Goal: Complete application form: Complete application form

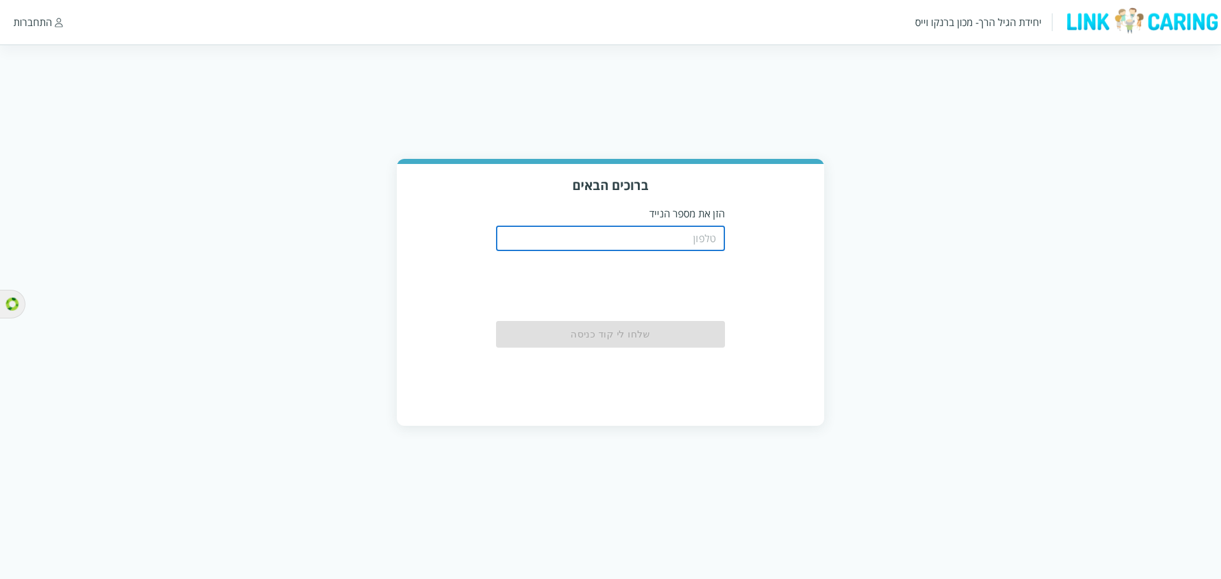
click at [611, 234] on input "tel" at bounding box center [610, 238] width 229 height 25
paste input "0521234000"
type input "0521234000"
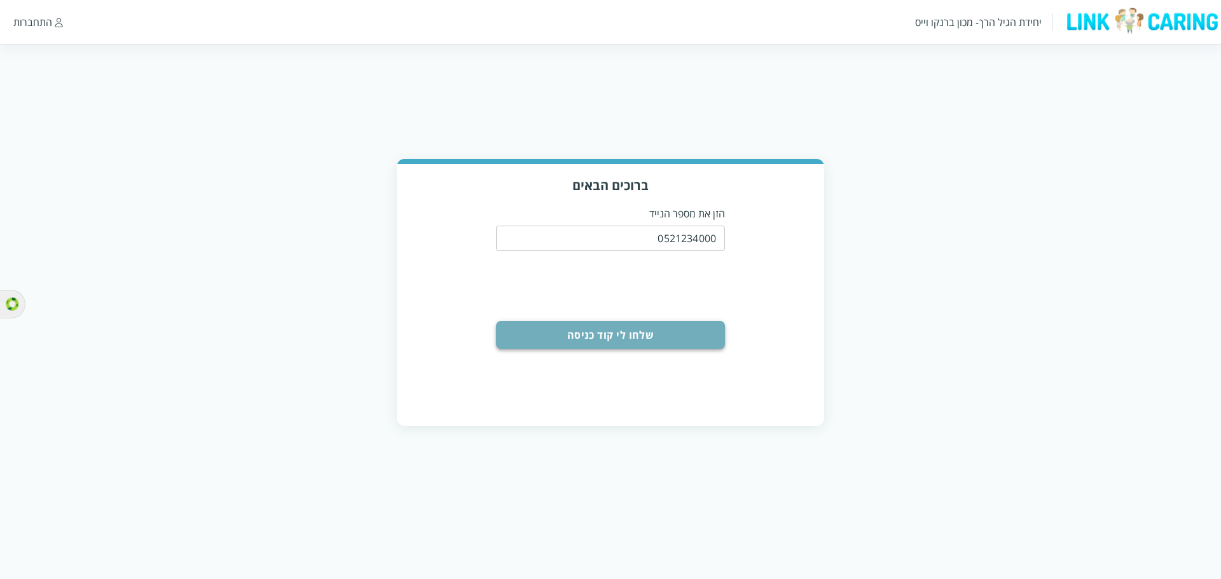
click at [582, 327] on button "שלחו לי קוד כניסה" at bounding box center [610, 335] width 229 height 28
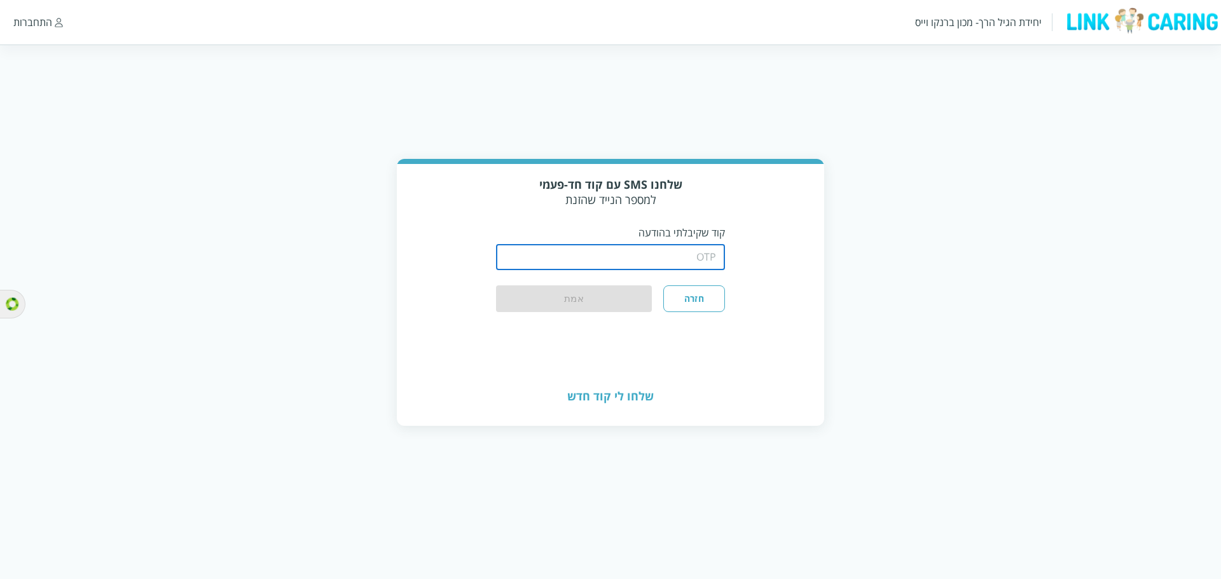
click at [580, 259] on input "string" at bounding box center [610, 257] width 229 height 25
type input "1234"
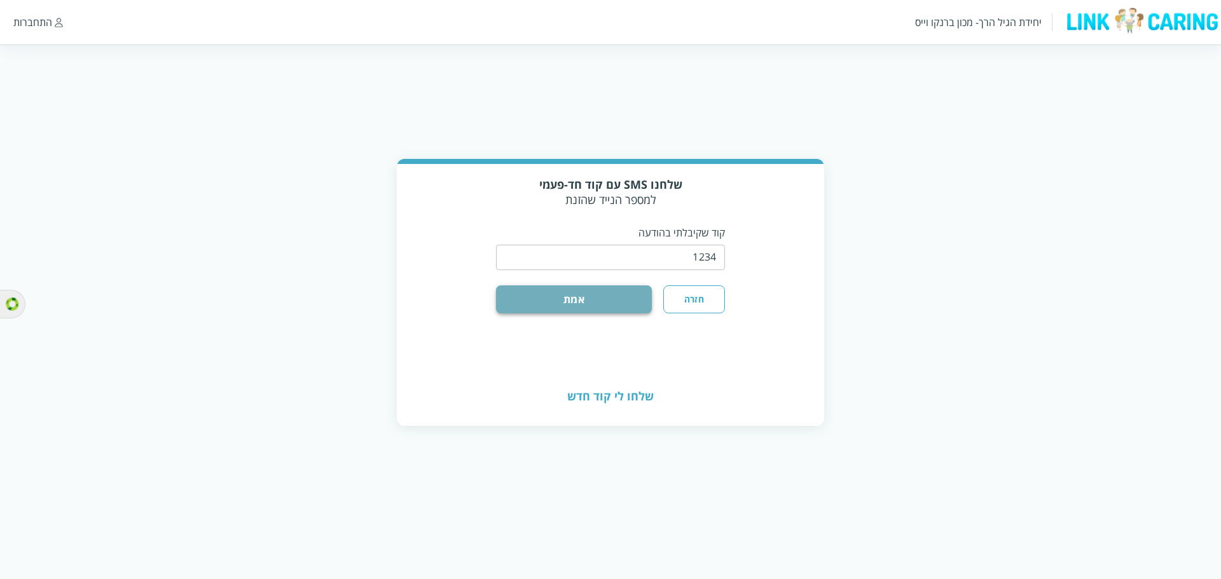
click at [602, 292] on button "אמת" at bounding box center [574, 300] width 156 height 28
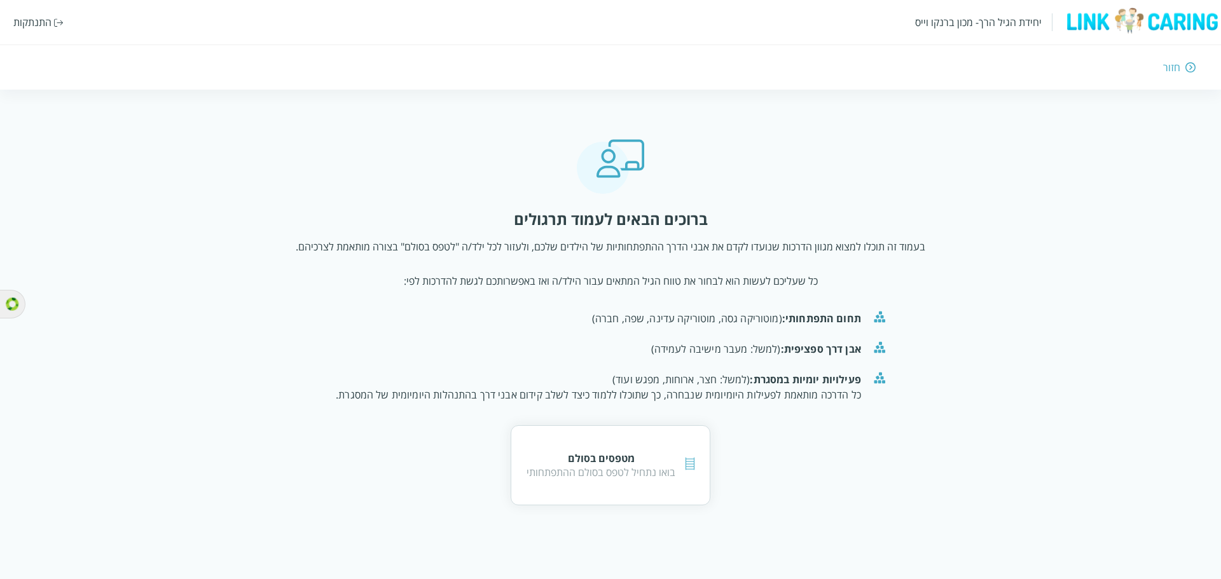
click at [1169, 65] on div "חזור" at bounding box center [1171, 67] width 17 height 14
click at [1188, 66] on img at bounding box center [1191, 67] width 10 height 11
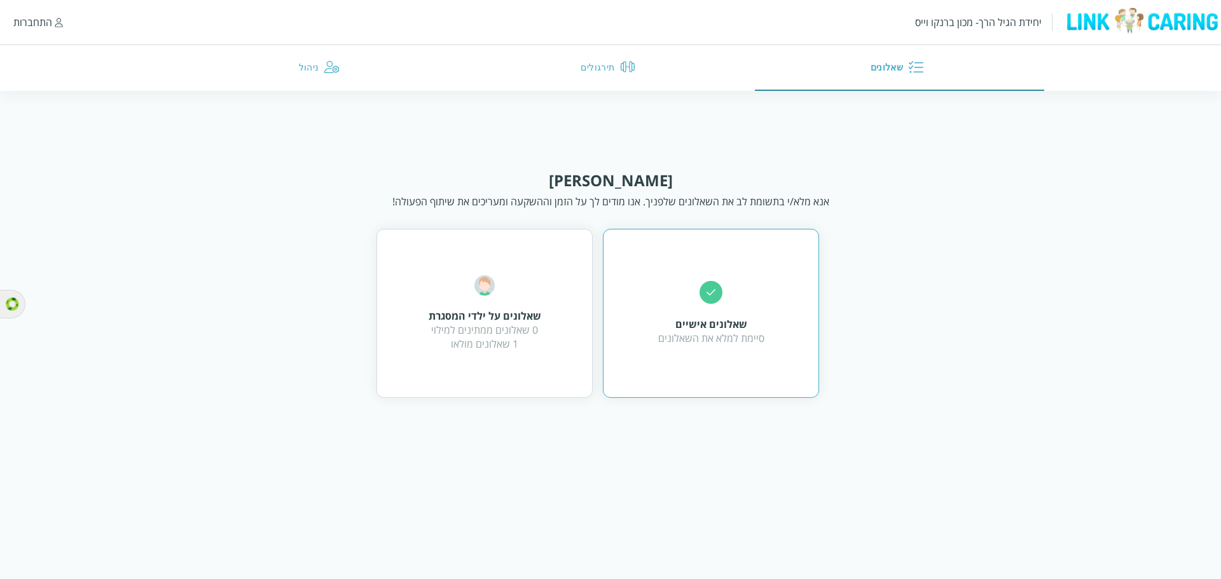
click at [728, 310] on div "שאלונים אישיים סיימת למלא את השאלונים" at bounding box center [711, 313] width 106 height 64
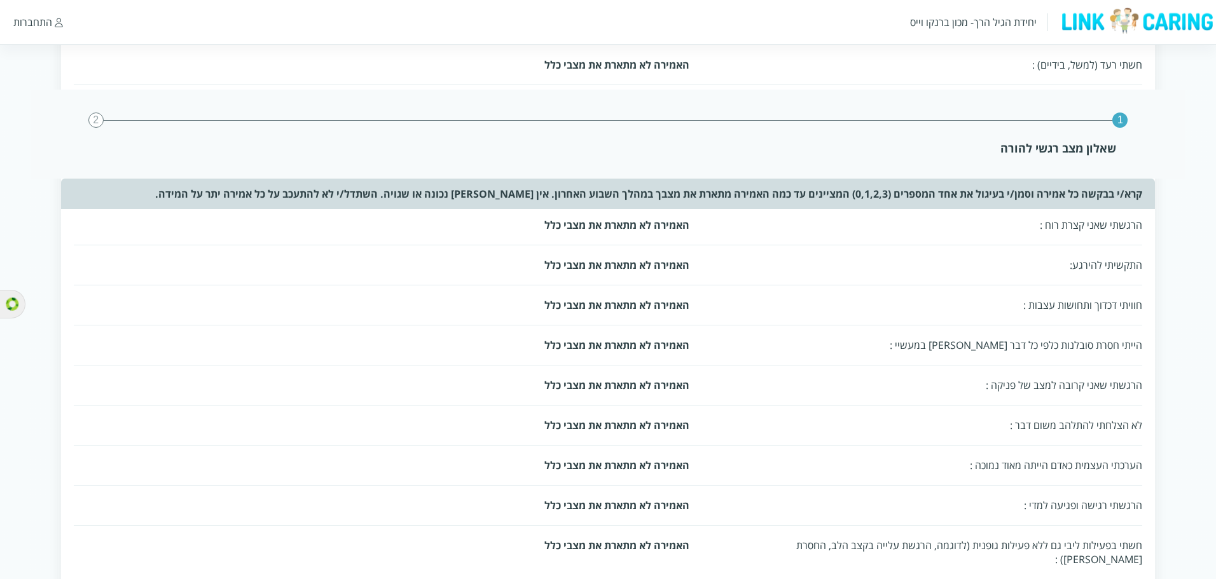
scroll to position [618, 0]
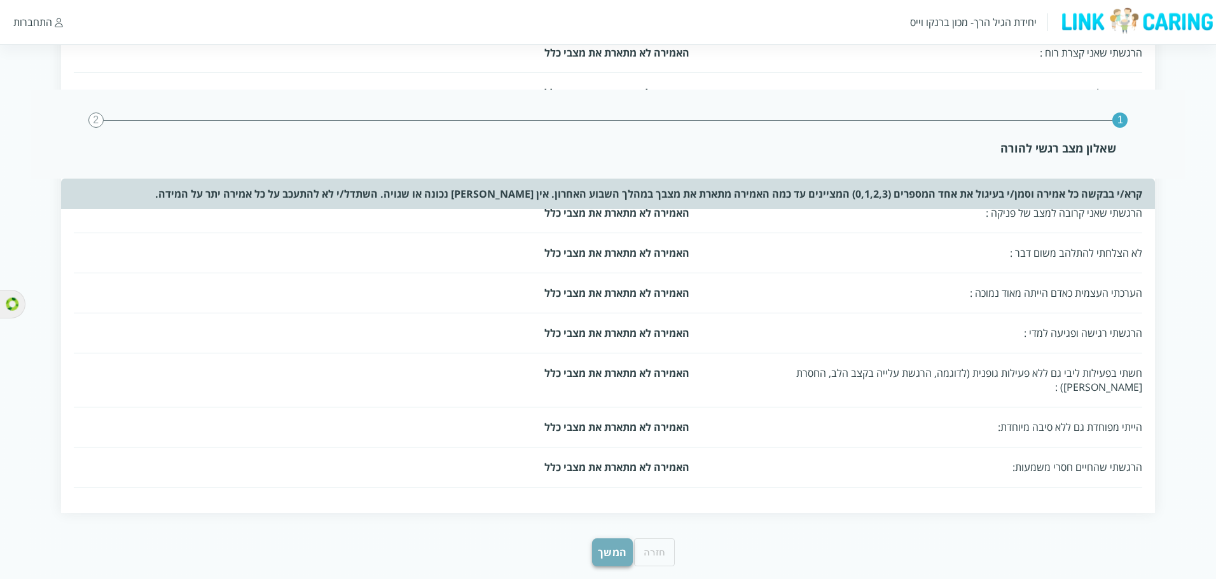
click at [607, 539] on button "המשך" at bounding box center [612, 553] width 41 height 28
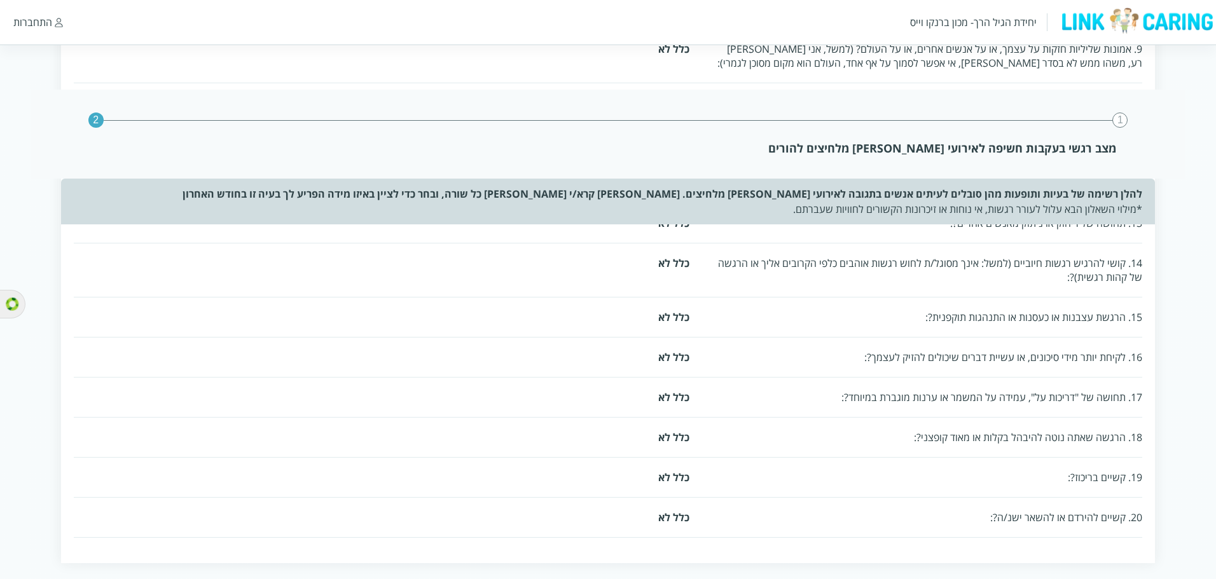
scroll to position [635, 0]
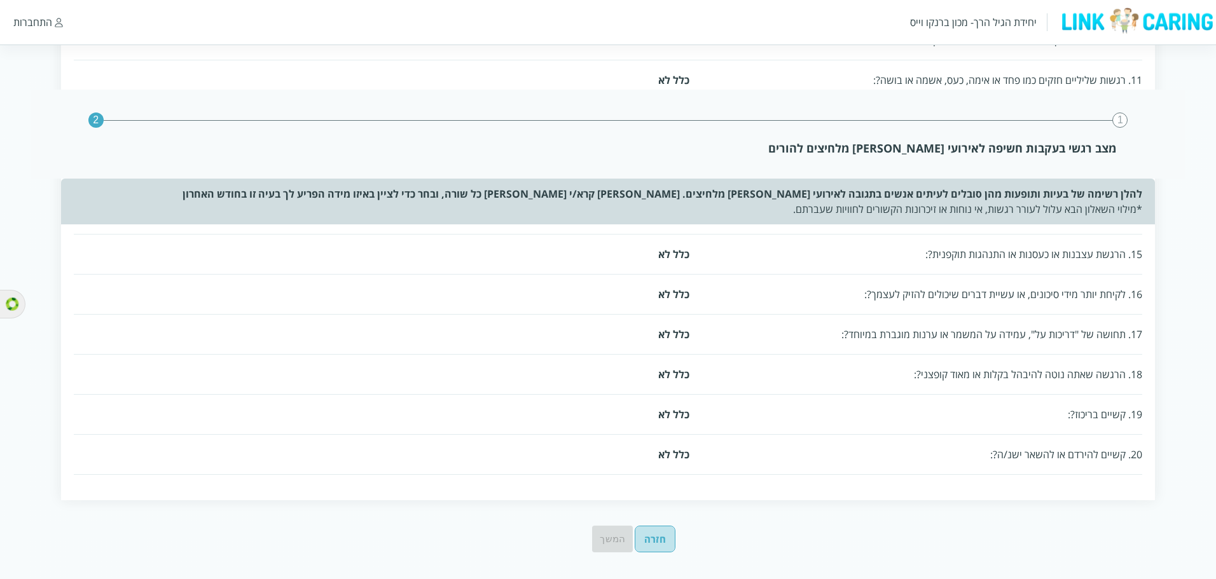
click at [651, 547] on button "חזרה" at bounding box center [655, 539] width 41 height 27
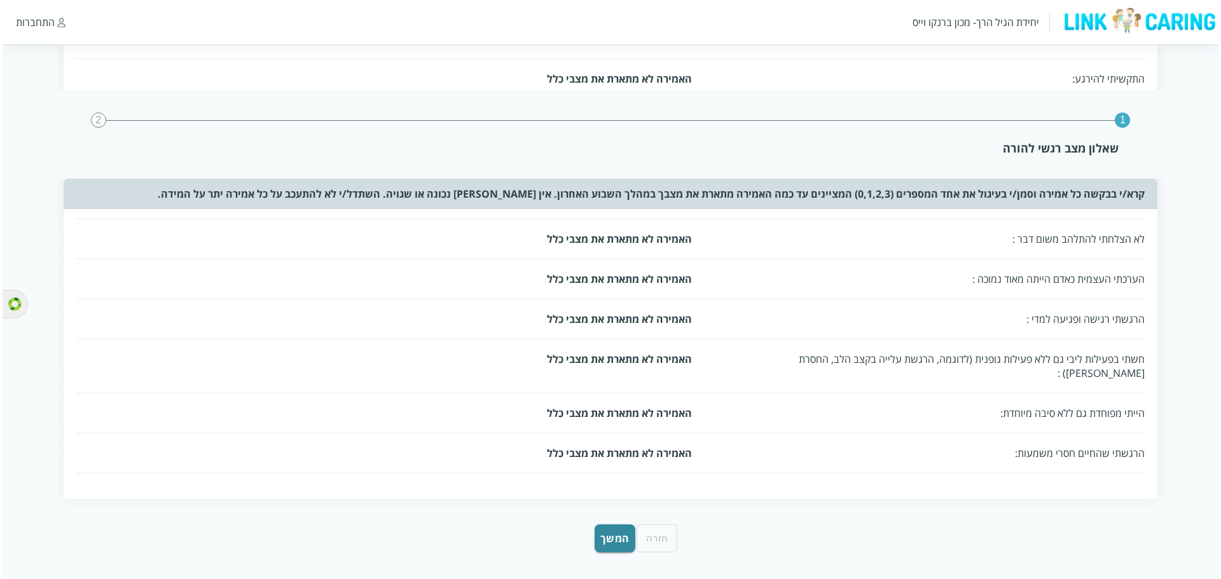
scroll to position [0, 0]
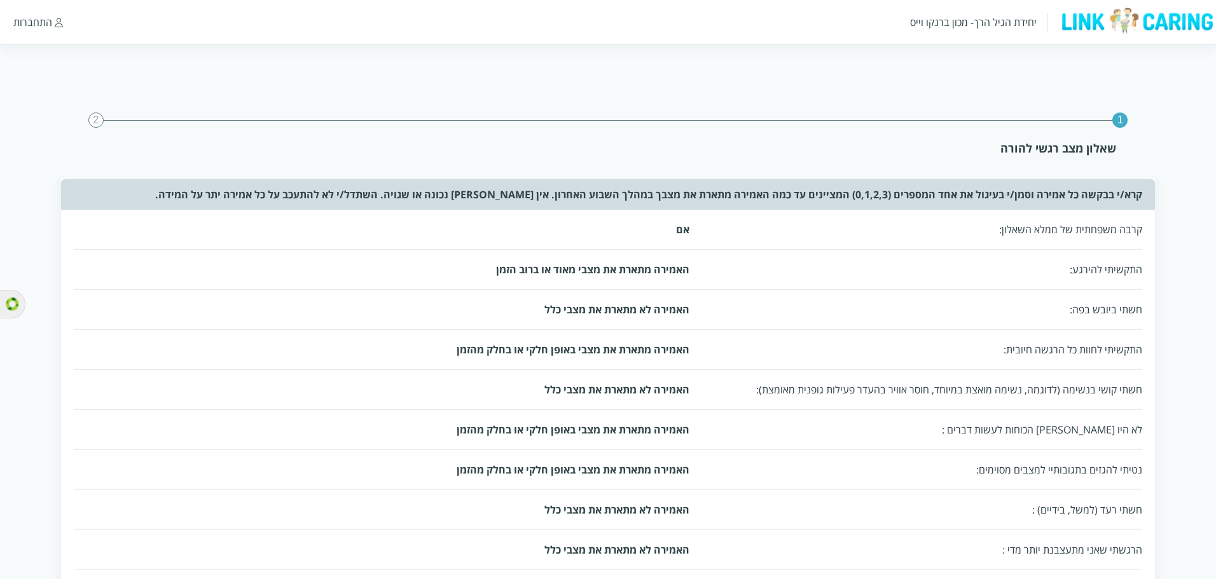
click at [32, 22] on div "התחברות" at bounding box center [32, 22] width 39 height 14
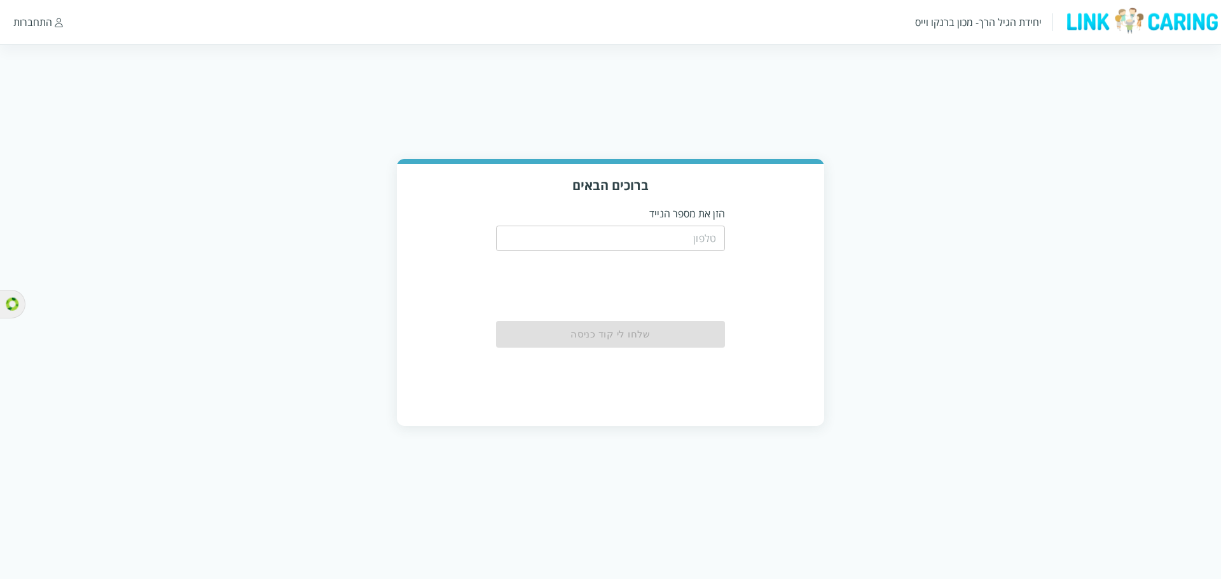
click at [646, 230] on input "tel" at bounding box center [610, 238] width 229 height 25
paste input "0521234000"
type input "0521234000"
click at [654, 321] on button "שלחו לי קוד כניסה" at bounding box center [610, 335] width 229 height 28
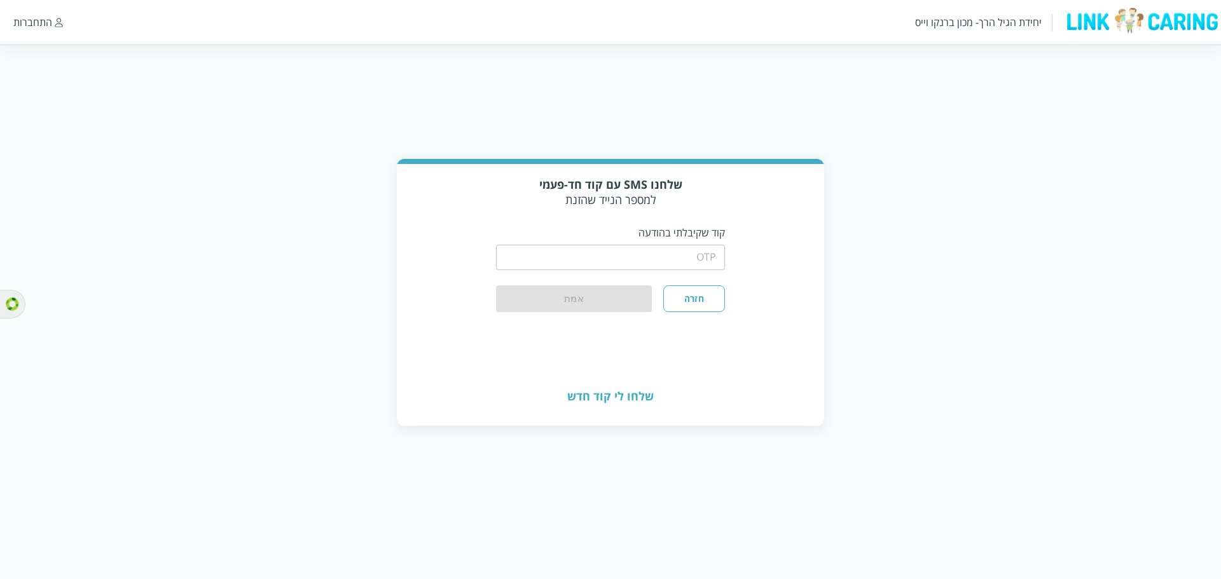
click at [637, 262] on input "string" at bounding box center [610, 257] width 229 height 25
type input "1234"
click at [625, 291] on button "אמת" at bounding box center [574, 300] width 156 height 28
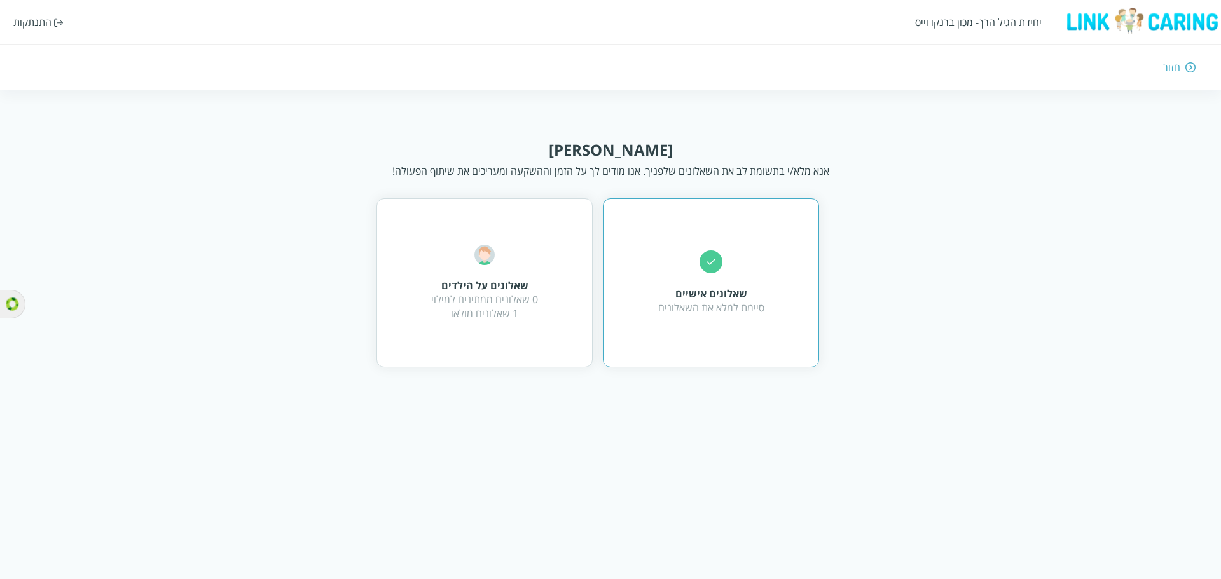
click at [688, 290] on div "שאלונים אישיים" at bounding box center [711, 294] width 106 height 14
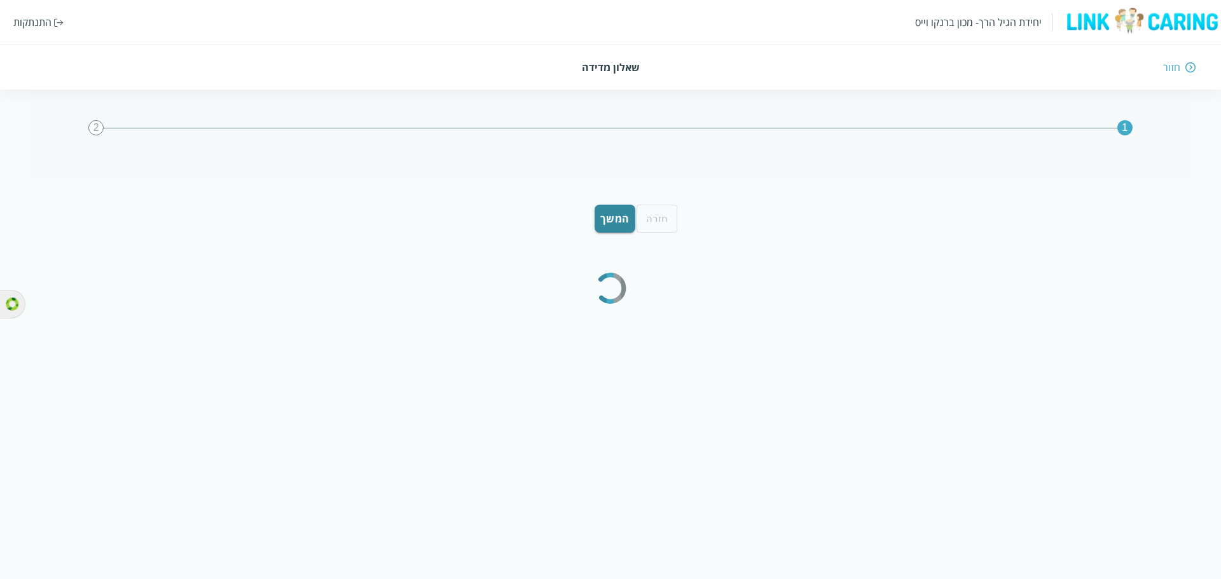
click at [1156, 71] on div "חזור" at bounding box center [896, 67] width 602 height 14
click at [1165, 71] on div "חזור" at bounding box center [1166, 67] width 17 height 14
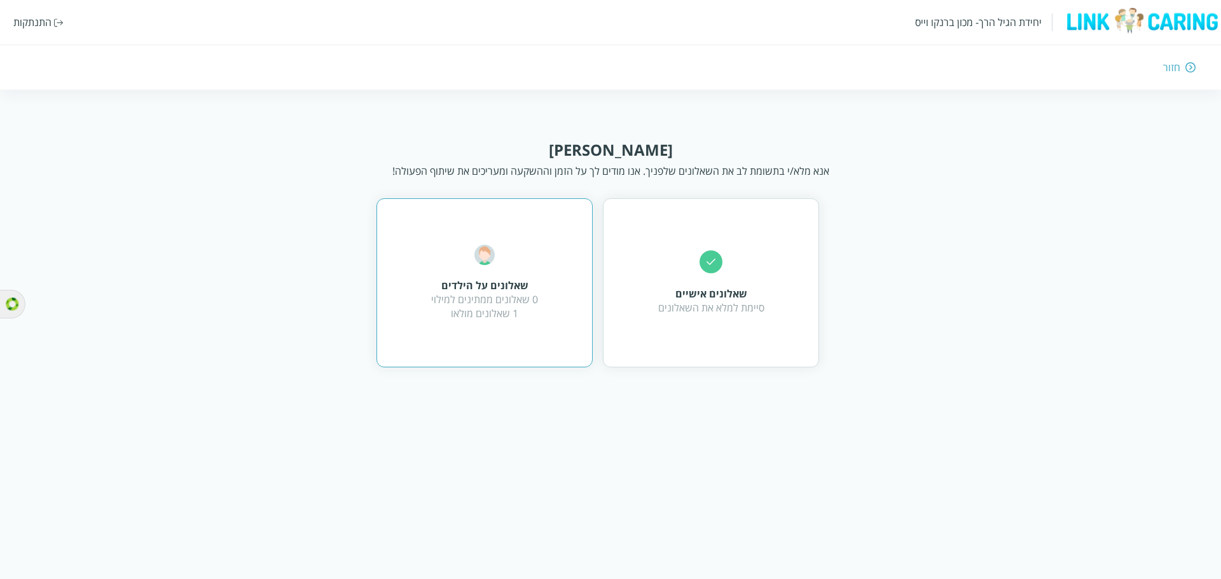
click at [533, 239] on div "שאלונים על הילדים 0 שאלונים ממתינים למילוי 1 שאלונים מולאו" at bounding box center [485, 282] width 216 height 169
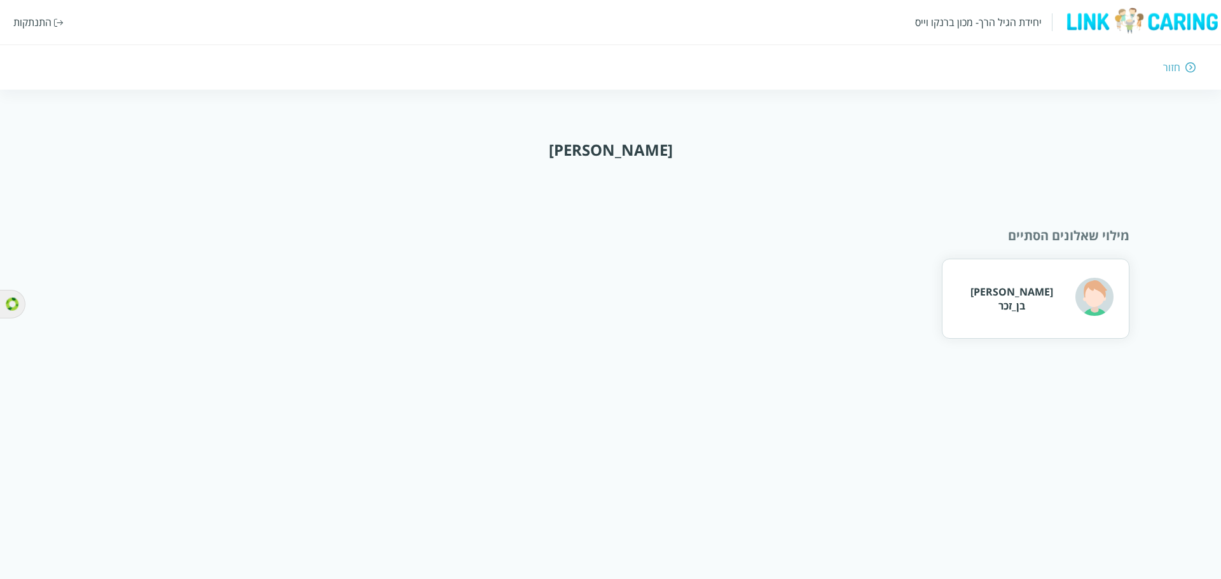
click at [45, 28] on div "התנתקות" at bounding box center [32, 22] width 38 height 14
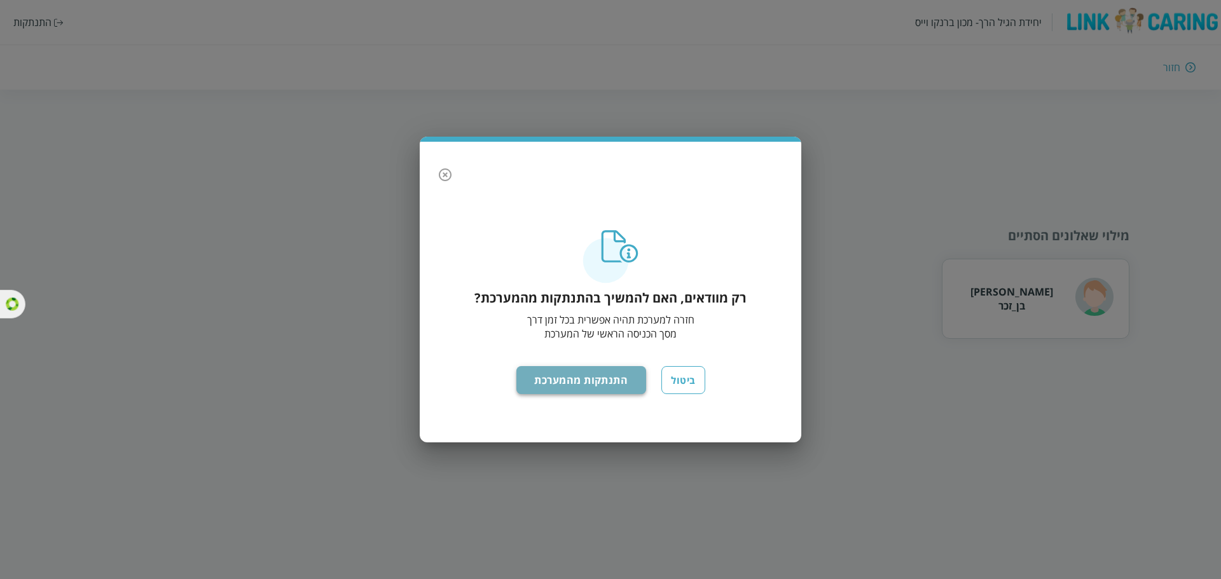
click at [583, 366] on button "התנתקות מהמערכת" at bounding box center [581, 380] width 130 height 28
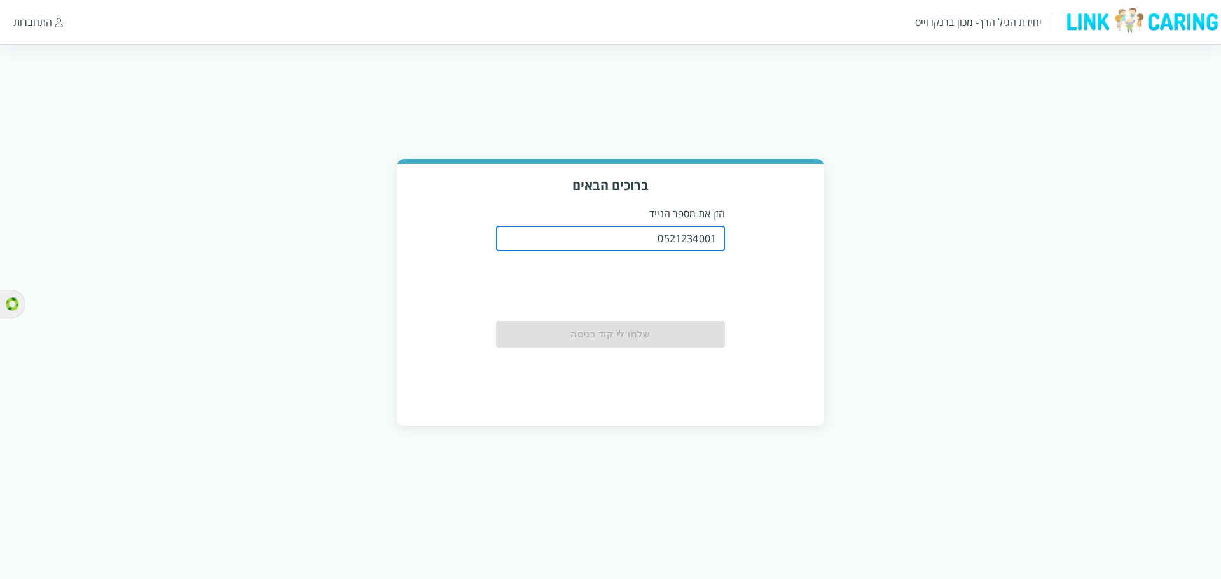
type input "0521234001"
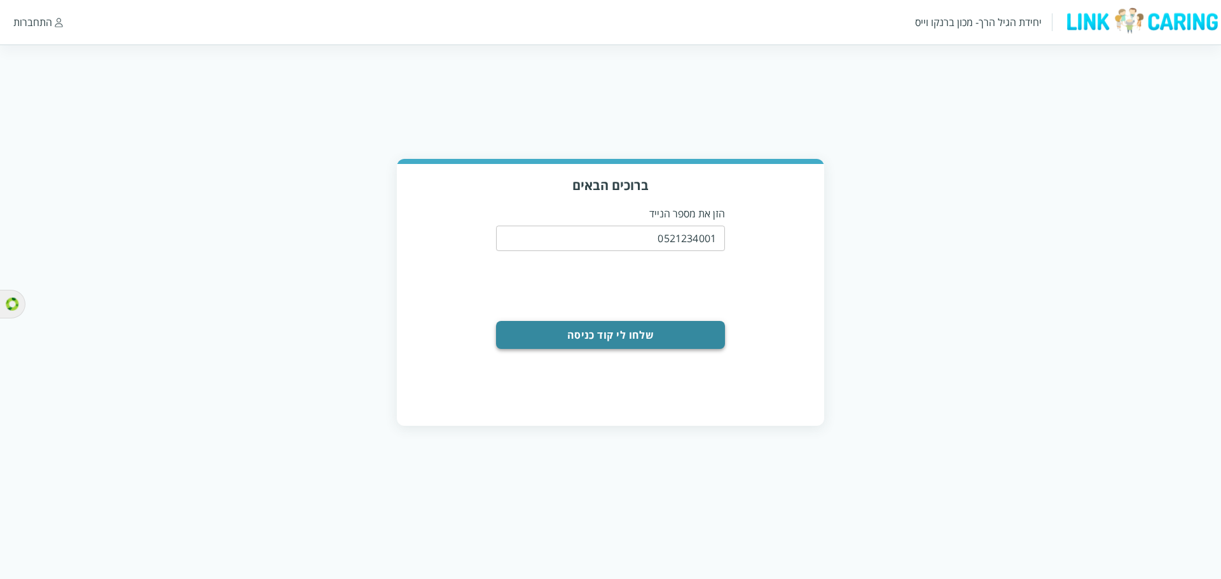
click at [574, 343] on button "שלחו לי קוד כניסה" at bounding box center [610, 335] width 229 height 28
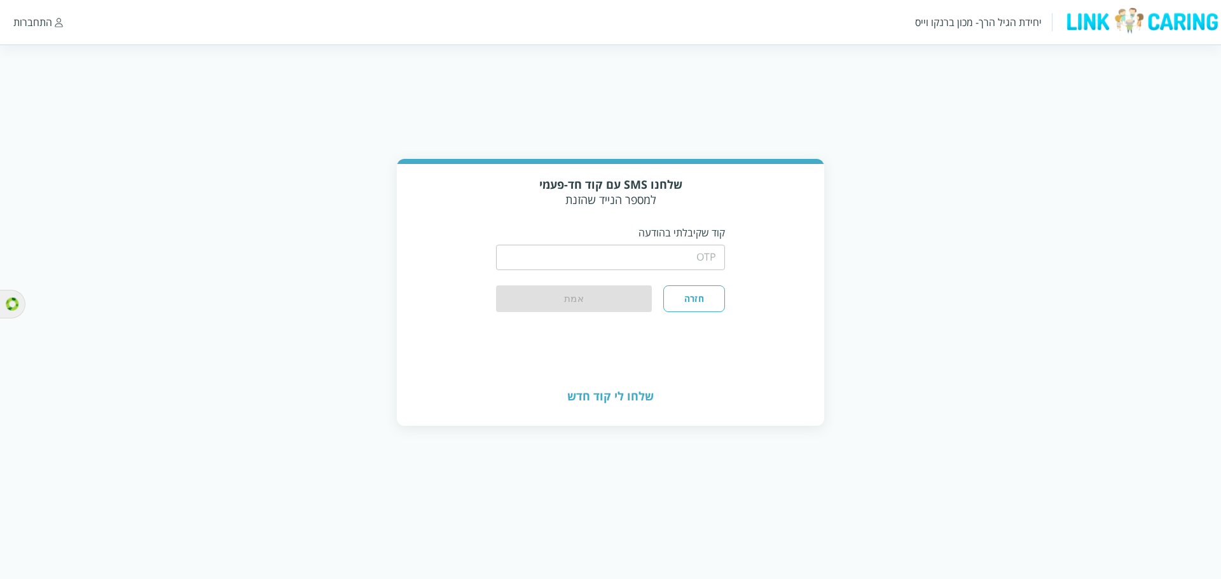
click at [588, 254] on input "string" at bounding box center [610, 257] width 229 height 25
type input "1234"
click at [601, 303] on button "אמת" at bounding box center [574, 300] width 156 height 28
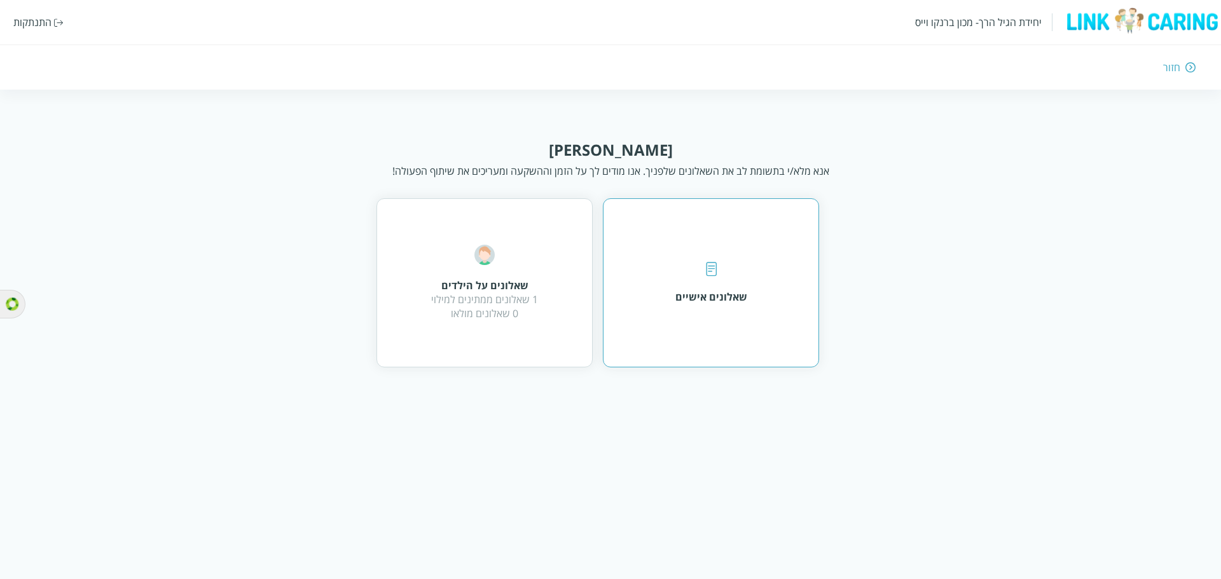
click at [652, 312] on div "שאלונים אישיים" at bounding box center [711, 282] width 216 height 169
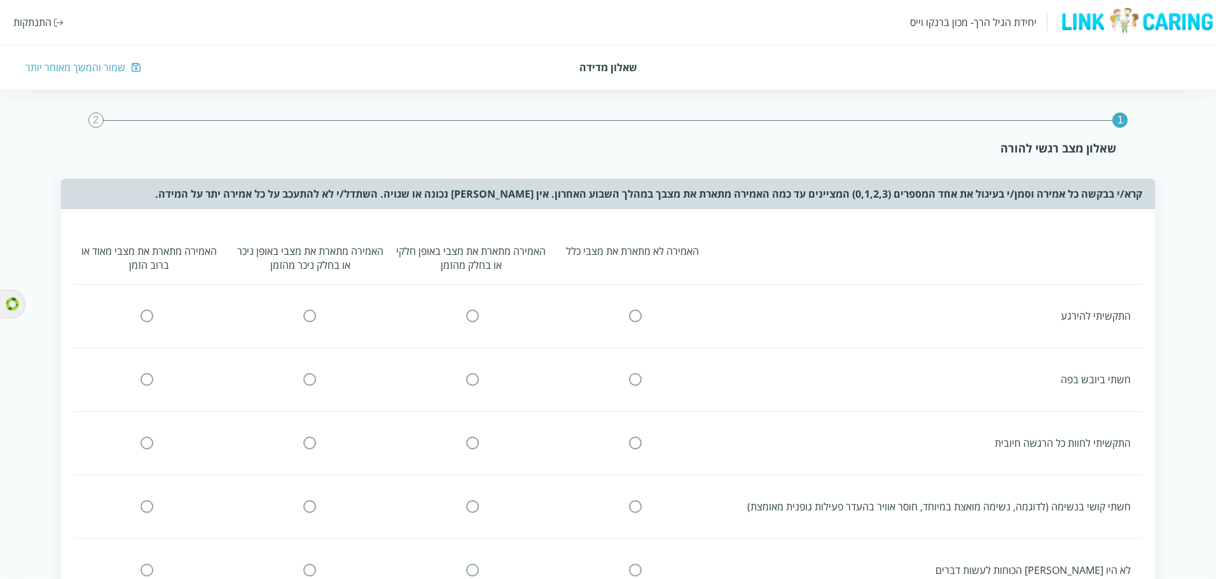
scroll to position [127, 0]
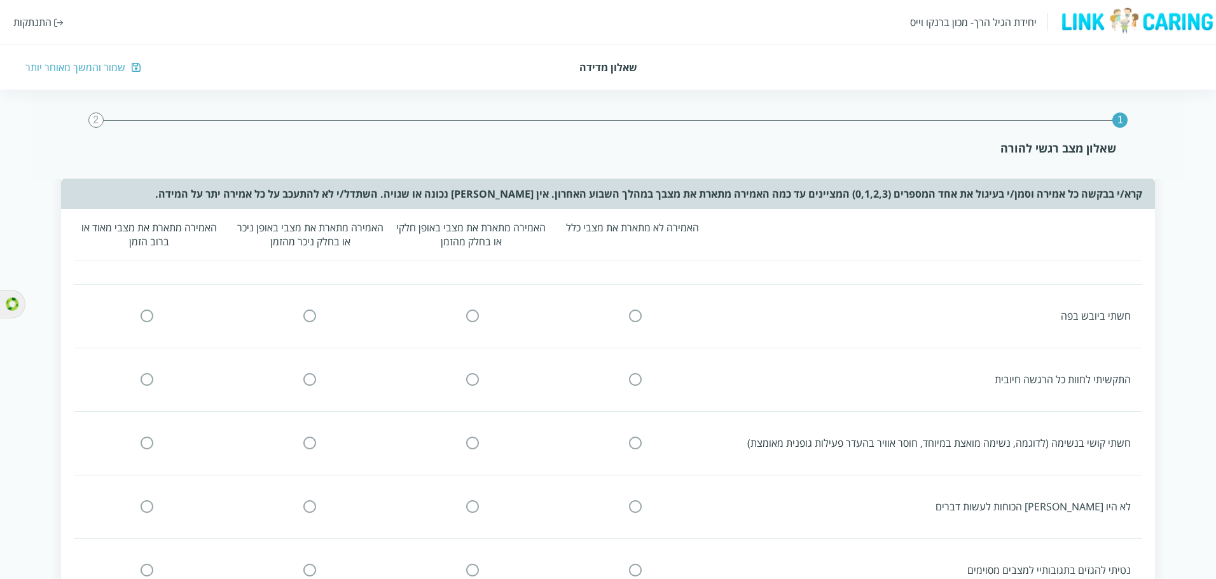
click at [86, 120] on div "1 2 שאלון מצב רגשי להורה" at bounding box center [608, 134] width 1155 height 89
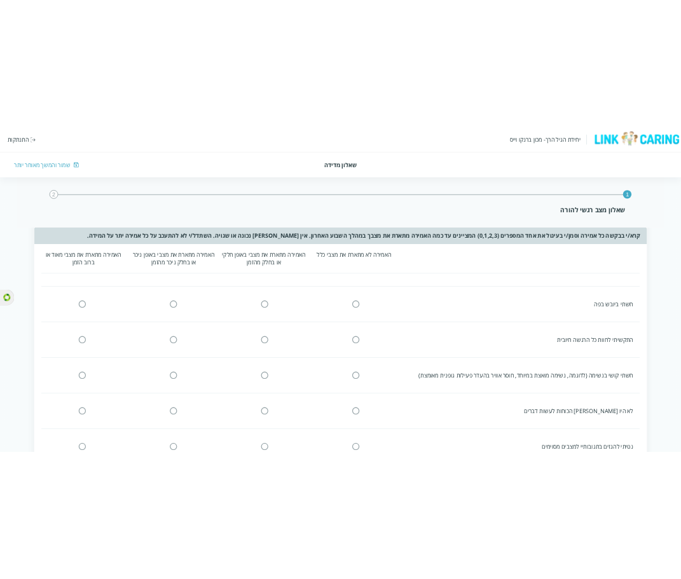
scroll to position [0, 0]
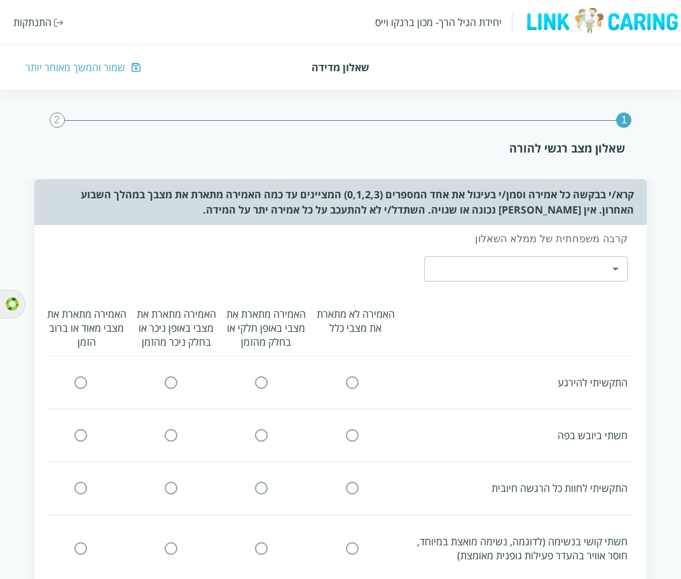
click at [68, 64] on div "שמור והמשך מאוחר יותר" at bounding box center [75, 67] width 100 height 14
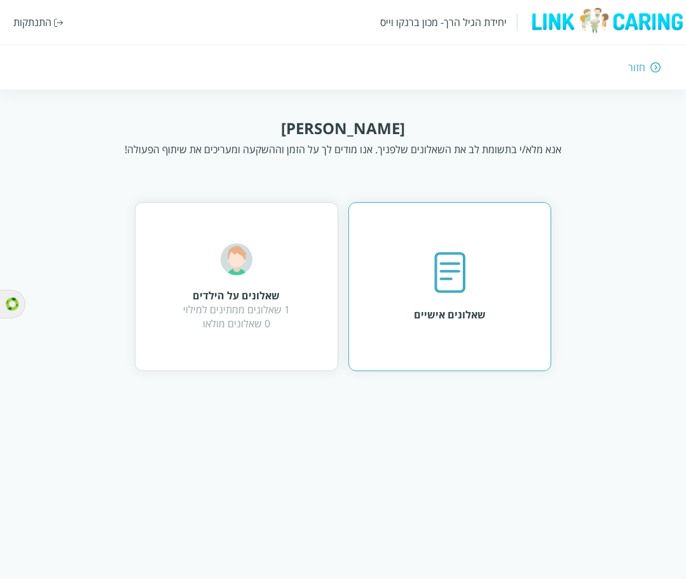
click at [437, 289] on img at bounding box center [450, 273] width 32 height 43
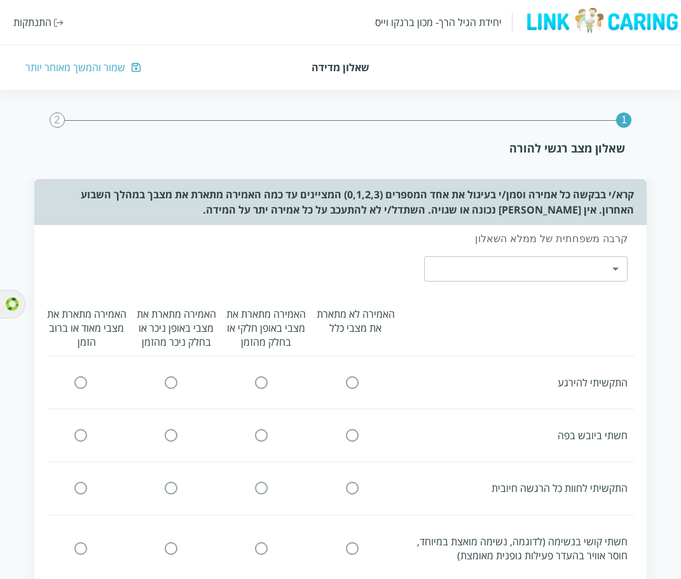
click at [350, 379] on input "radio" at bounding box center [352, 382] width 11 height 13
click at [262, 436] on input "radio" at bounding box center [261, 435] width 11 height 13
click at [169, 488] on input "radio" at bounding box center [170, 488] width 11 height 13
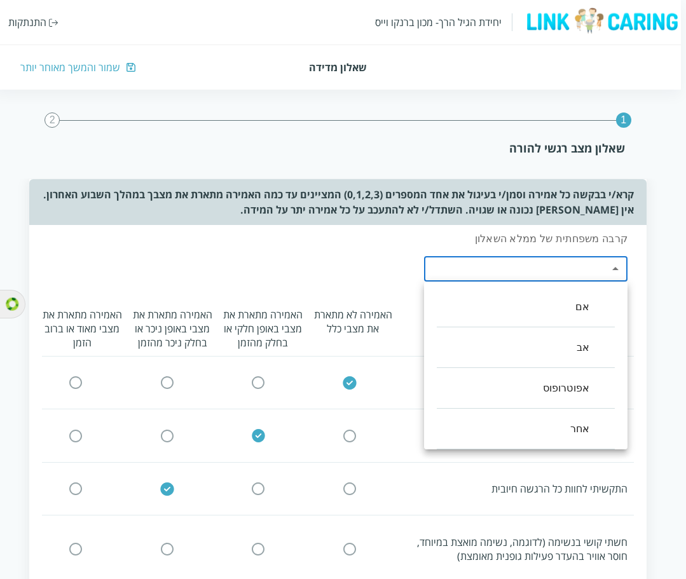
click at [564, 373] on li "אפוטרופוס" at bounding box center [526, 388] width 178 height 41
type input "2"
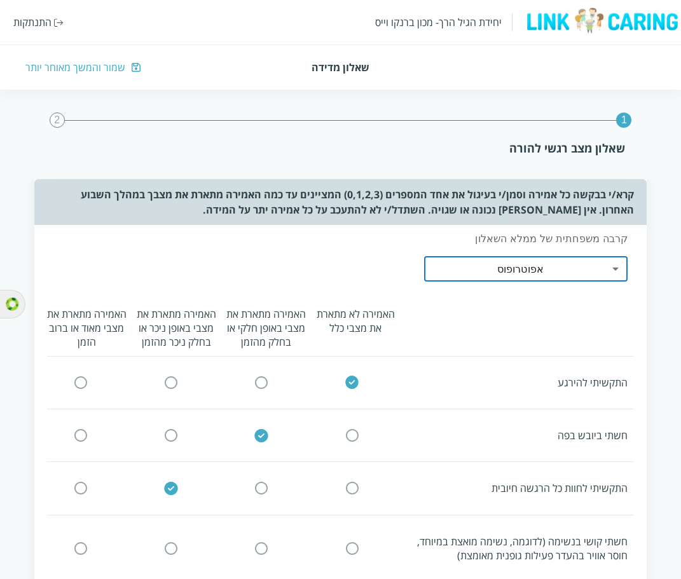
scroll to position [64, 0]
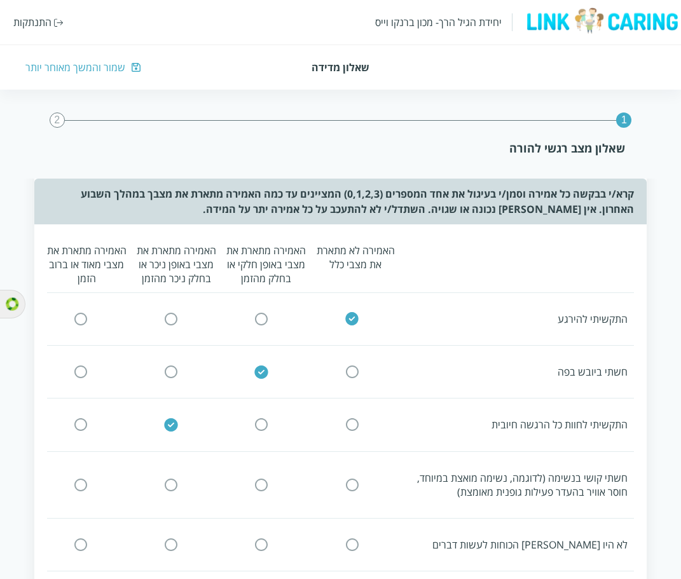
click at [265, 482] on input "radio" at bounding box center [261, 484] width 11 height 13
click input "radio" at bounding box center [80, 484] width 11 height 13
click input "radio" at bounding box center [261, 545] width 11 height 13
click input "radio" at bounding box center [80, 545] width 11 height 13
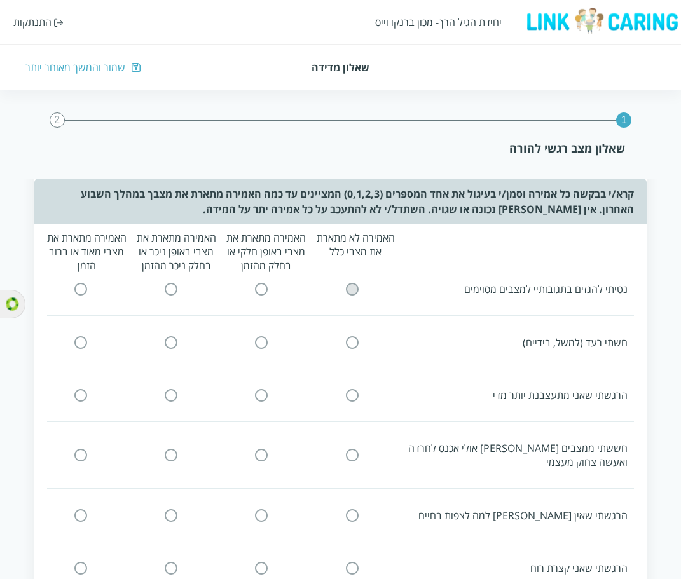
click input "radio" at bounding box center [261, 289] width 11 height 13
click input "radio" at bounding box center [80, 289] width 11 height 13
click input "radio" at bounding box center [261, 342] width 11 height 13
click input "radio" at bounding box center [80, 342] width 11 height 13
click input "radio" at bounding box center [261, 395] width 11 height 13
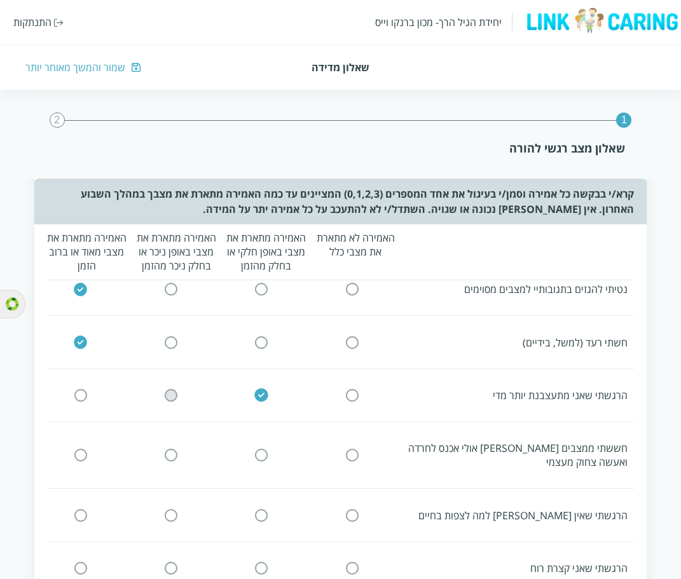
click input "radio" at bounding box center [80, 395] width 11 height 13
click input "radio" at bounding box center [261, 455] width 11 height 13
click input "radio" at bounding box center [80, 455] width 11 height 13
click input "radio" at bounding box center [261, 515] width 11 height 13
click input "radio" at bounding box center [80, 515] width 11 height 13
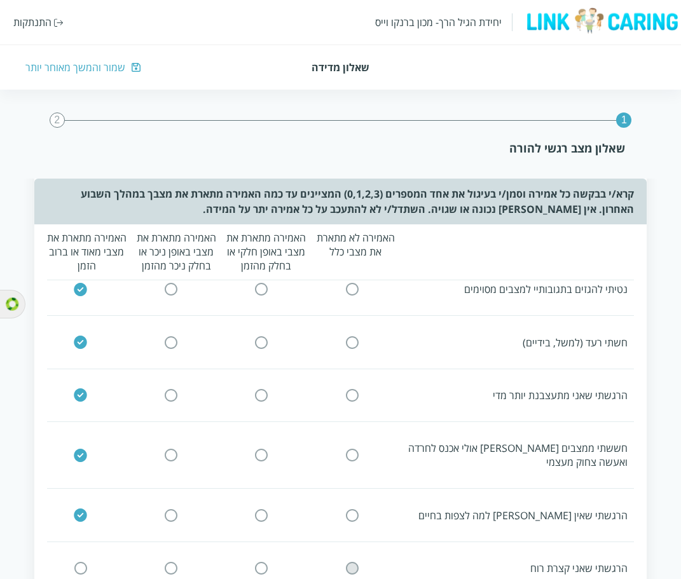
click input "radio" at bounding box center [261, 568] width 11 height 13
click input "radio" at bounding box center [80, 568] width 11 height 13
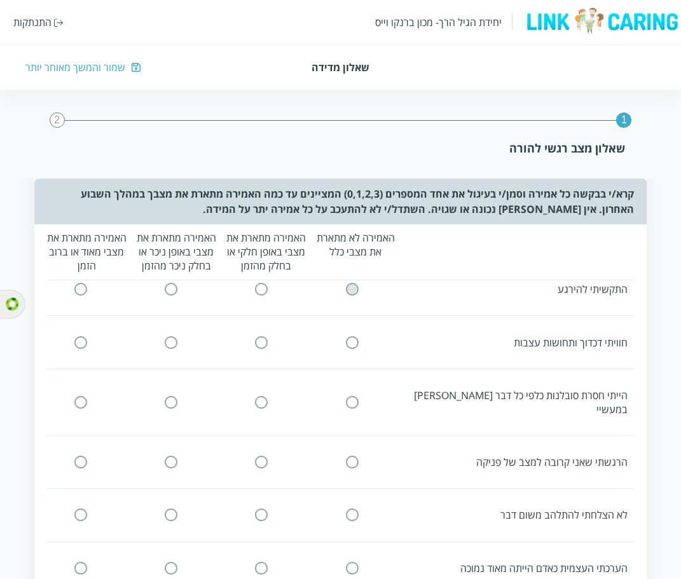
click input "radio" at bounding box center [261, 289] width 11 height 13
click input "radio" at bounding box center [80, 289] width 11 height 13
click input "radio" at bounding box center [261, 342] width 11 height 13
click input "radio" at bounding box center [80, 342] width 11 height 13
click input "radio" at bounding box center [261, 402] width 11 height 13
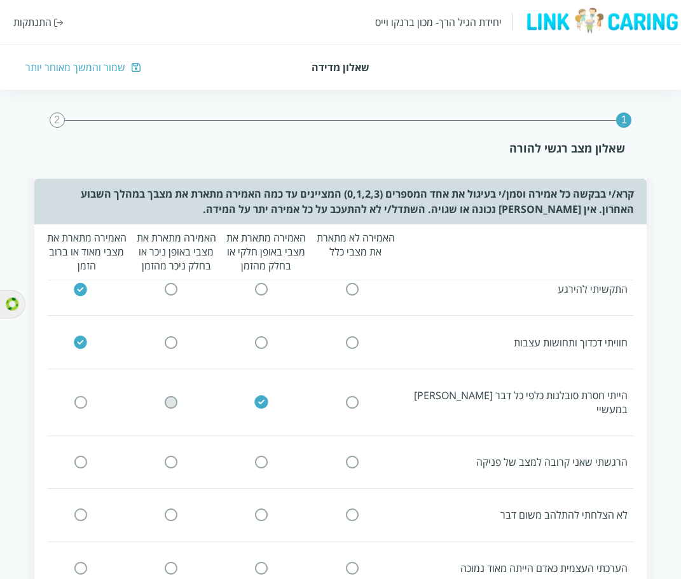
click input "radio" at bounding box center [80, 402] width 11 height 13
click input "radio" at bounding box center [261, 462] width 11 height 13
click input "radio" at bounding box center [80, 462] width 11 height 13
click input "radio" at bounding box center [261, 515] width 11 height 13
click input "radio" at bounding box center [80, 515] width 11 height 13
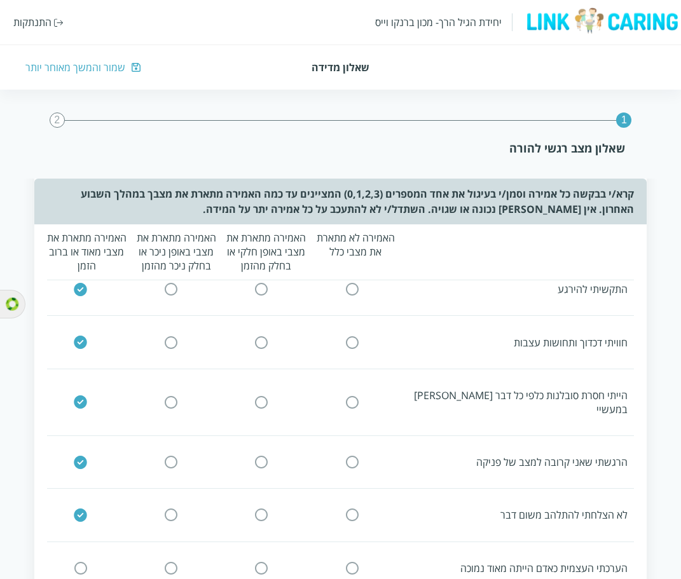
click input "radio" at bounding box center [261, 568] width 11 height 13
click input "radio" at bounding box center [80, 568] width 11 height 13
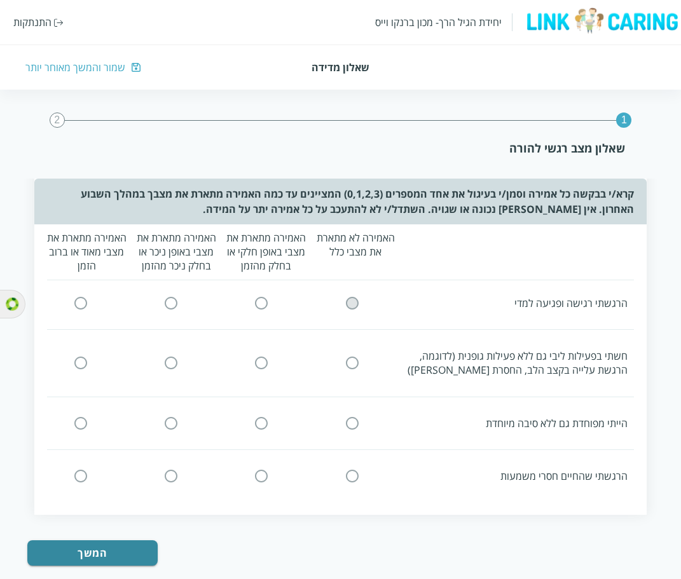
click input "radio" at bounding box center [261, 303] width 11 height 13
click input "radio" at bounding box center [80, 303] width 11 height 13
click input "radio" at bounding box center [261, 363] width 11 height 13
click input "radio" at bounding box center [80, 363] width 11 height 13
click input "radio" at bounding box center [261, 423] width 11 height 13
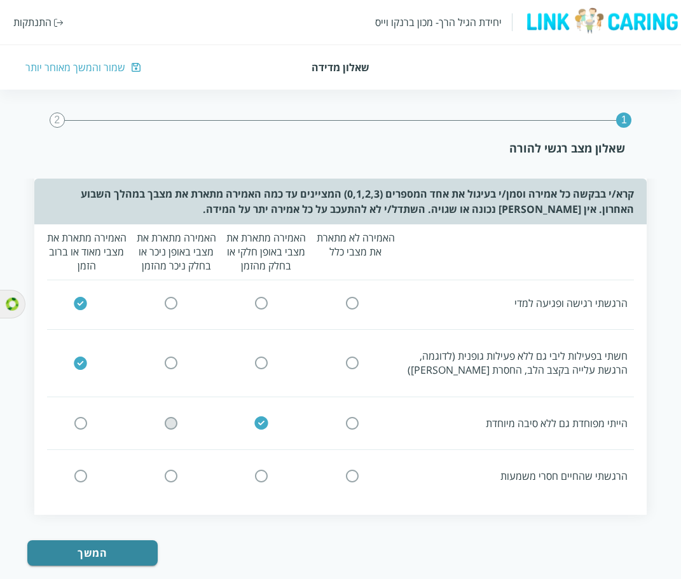
click input "radio" at bounding box center [80, 423] width 11 height 13
click input "radio" at bounding box center [261, 476] width 11 height 13
click at [121, 543] on button "המשך" at bounding box center [92, 553] width 130 height 25
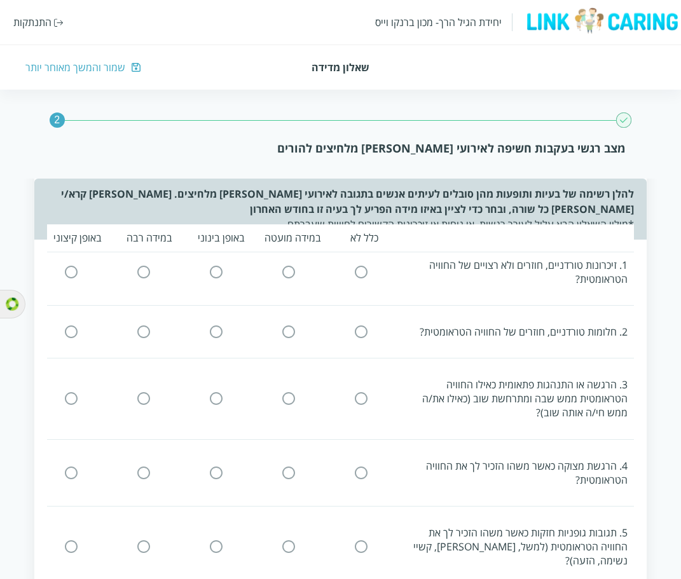
scroll to position [169, 0]
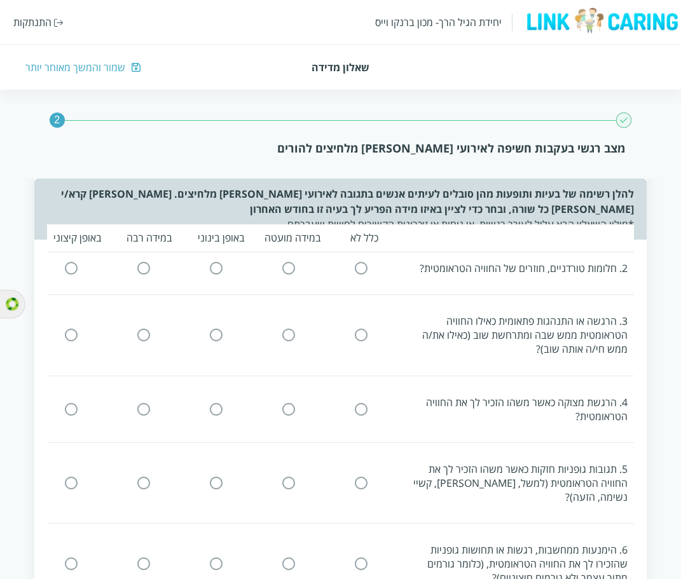
click at [74, 78] on div "יחידת הגיל הרך- מכון ברנקו וייס התנתקות שאלון מדידה שמור והמשך מאוחר יותר" at bounding box center [340, 45] width 681 height 90
click at [74, 74] on div "יחידת הגיל הרך- מכון ברנקו וייס התנתקות שאלון מדידה שמור והמשך מאוחר יותר" at bounding box center [340, 45] width 681 height 90
click at [114, 65] on div "שמור והמשך מאוחר יותר" at bounding box center [75, 67] width 100 height 14
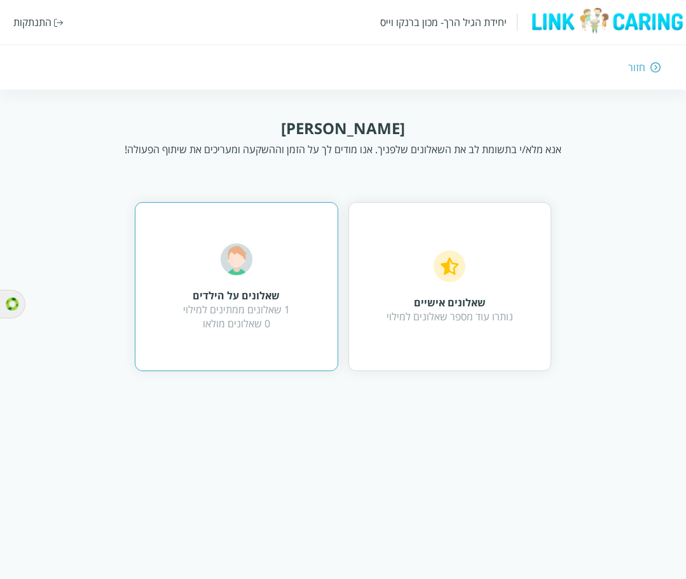
click at [249, 274] on img at bounding box center [237, 260] width 32 height 32
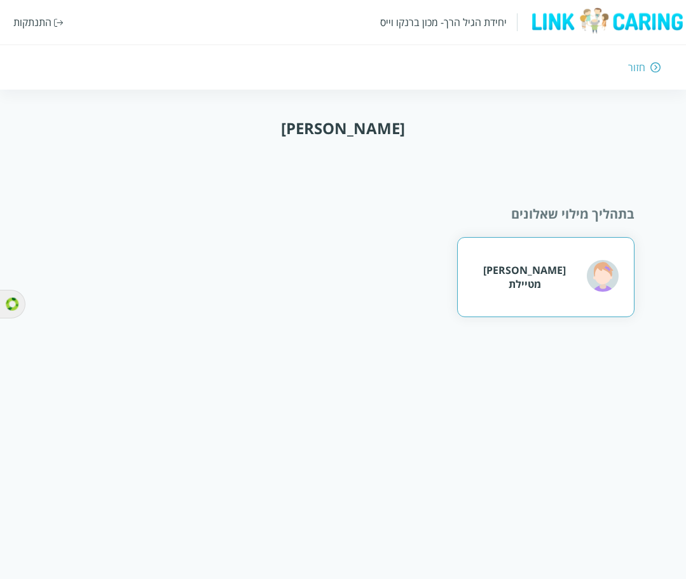
click at [602, 258] on div "איילת מטיילת" at bounding box center [545, 277] width 177 height 80
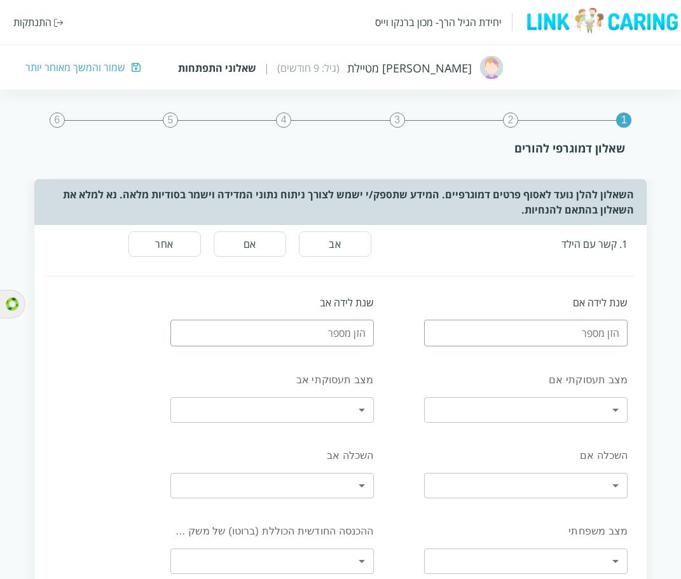
scroll to position [64, 0]
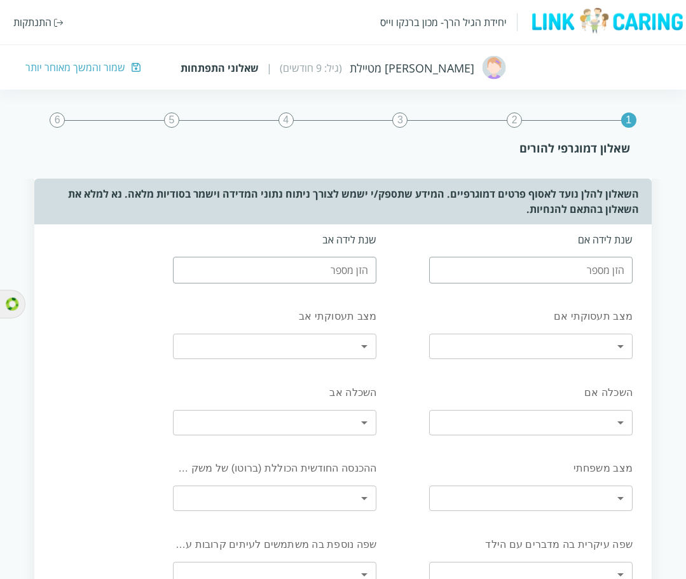
click at [546, 340] on body "יחידת הגיל הרך- מכון ברנקו וייס התנתקות איילת מטיילת (גיל: 9 חודשים) | שאלוני ה…" at bounding box center [343, 442] width 686 height 777
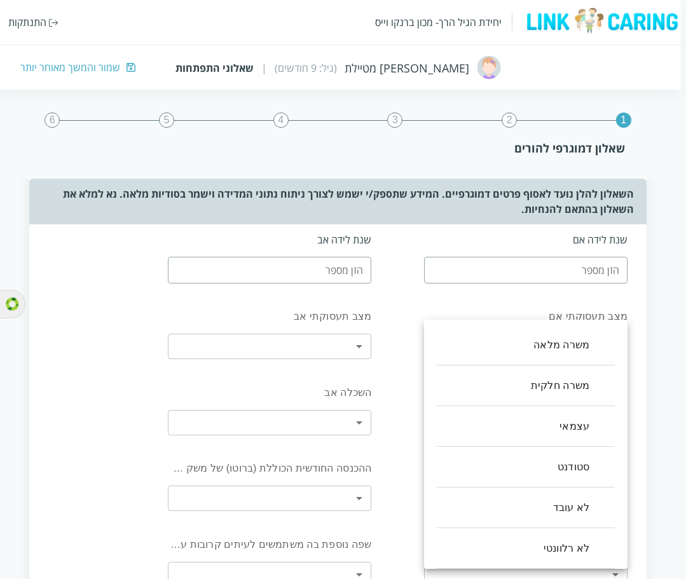
click at [515, 300] on div at bounding box center [343, 289] width 686 height 579
click at [518, 351] on body "יחידת הגיל הרך- מכון ברנקו וייס התנתקות איילת מטיילת (גיל: 9 חודשים) | שאלוני ה…" at bounding box center [340, 442] width 691 height 777
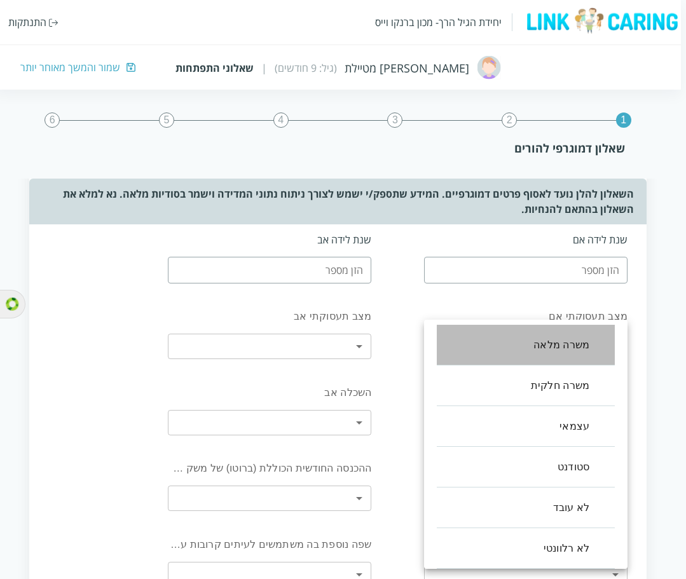
click at [546, 345] on li "משרה מלאה" at bounding box center [526, 345] width 178 height 41
type input "0"
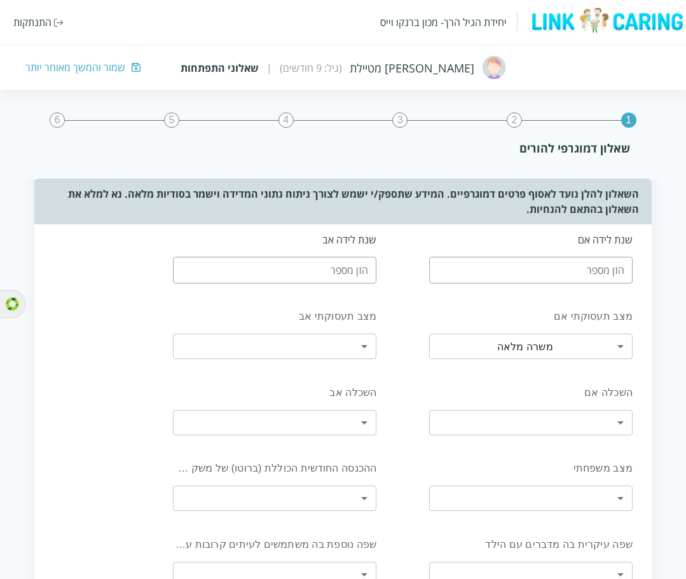
click at [616, 495] on body "יחידת הגיל הרך- מכון ברנקו וייס התנתקות איילת מטיילת (גיל: 9 חודשים) | שאלוני ה…" at bounding box center [343, 442] width 686 height 777
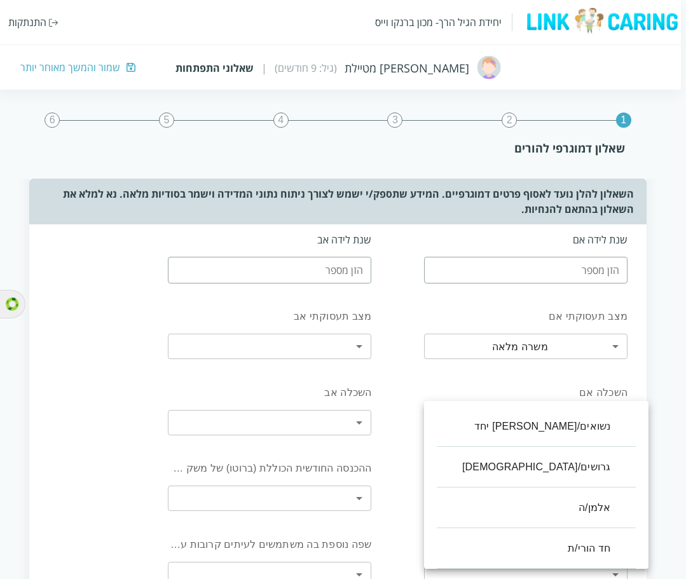
click at [565, 428] on li "נשואים/חיים יחד" at bounding box center [536, 426] width 199 height 41
type input "0"
click at [557, 501] on body "יחידת הגיל הרך- מכון ברנקו וייס התנתקות איילת מטיילת (גיל: 9 חודשים) | שאלוני ה…" at bounding box center [340, 442] width 691 height 777
